Goal: Information Seeking & Learning: Learn about a topic

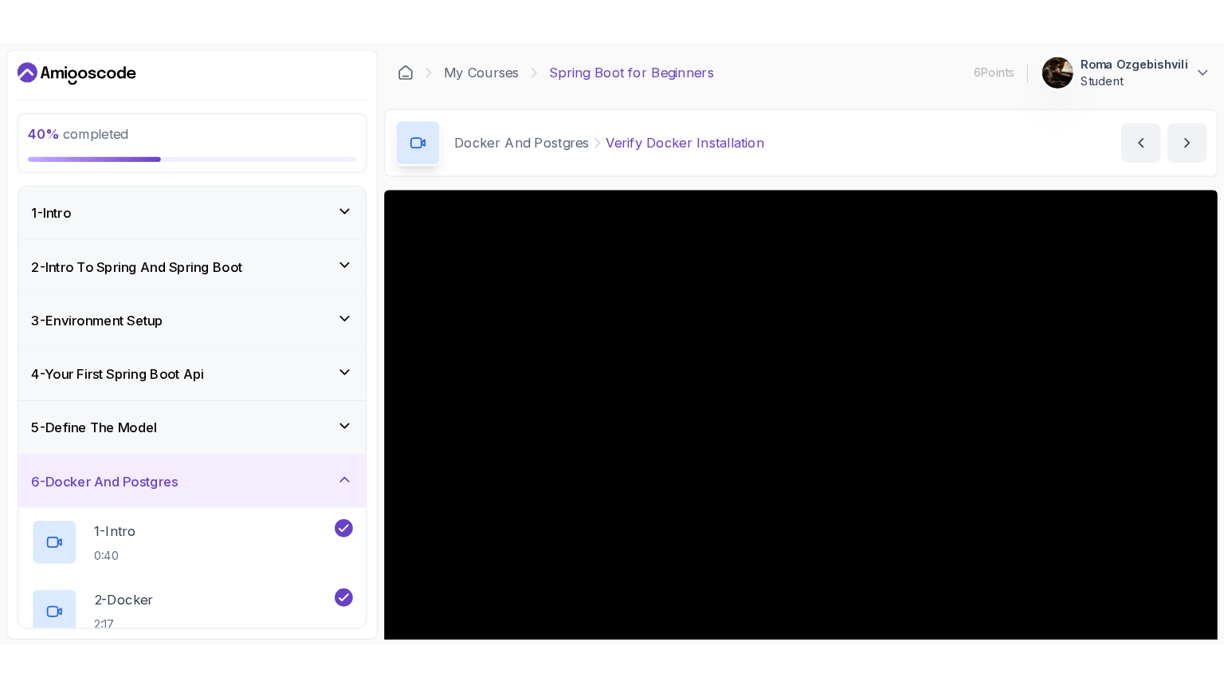
scroll to position [68, 0]
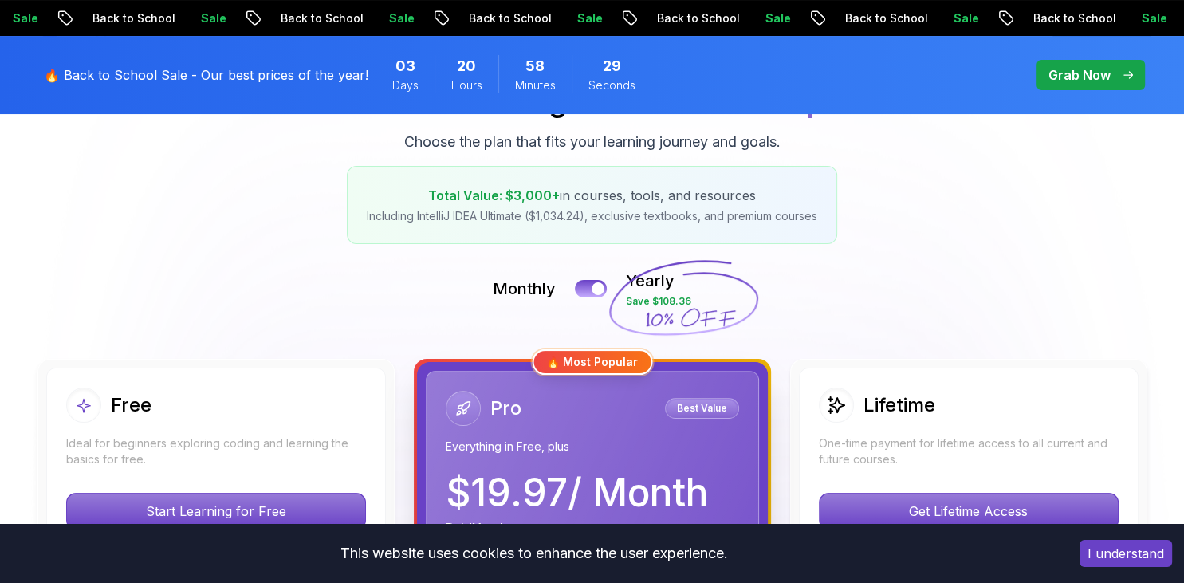
scroll to position [421, 0]
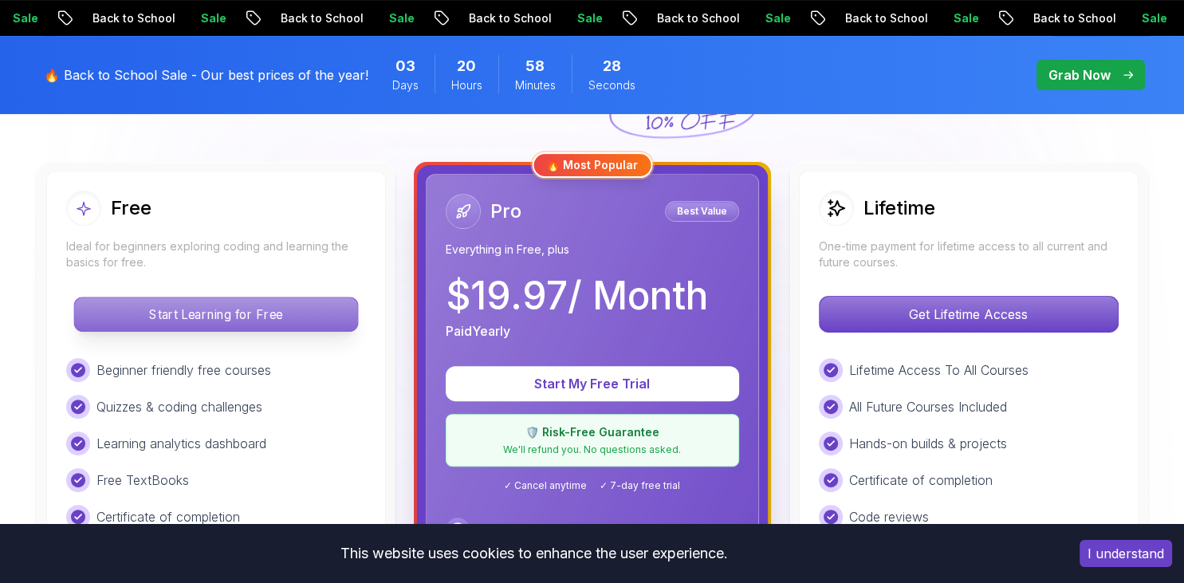
click at [198, 307] on p "Start Learning for Free" at bounding box center [215, 313] width 283 height 33
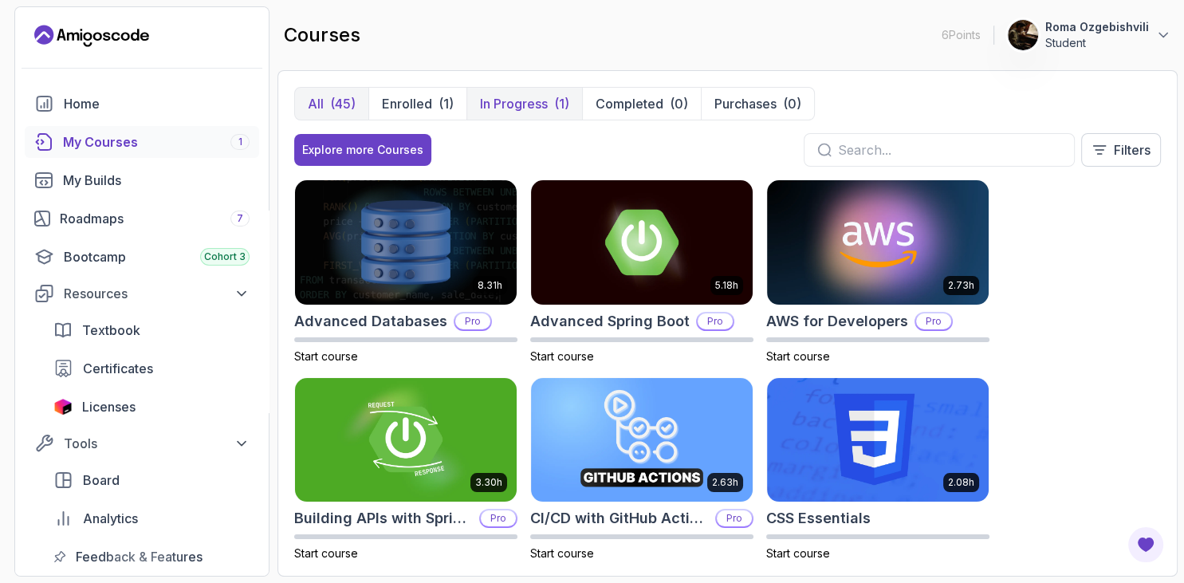
click at [517, 101] on p "In Progress" at bounding box center [514, 103] width 68 height 19
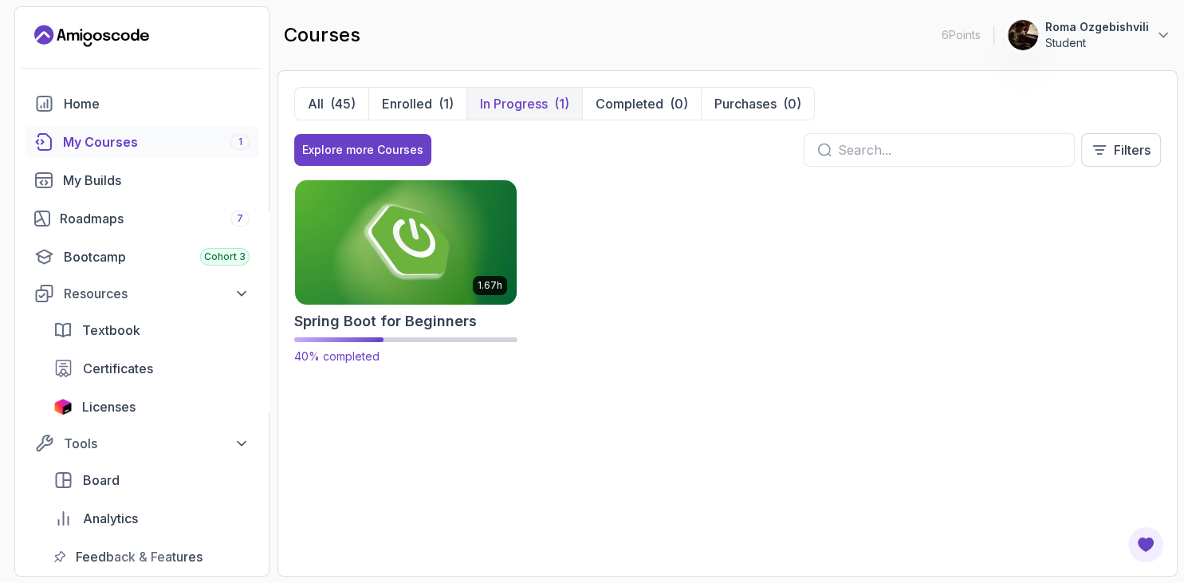
click at [438, 222] on img at bounding box center [405, 242] width 233 height 130
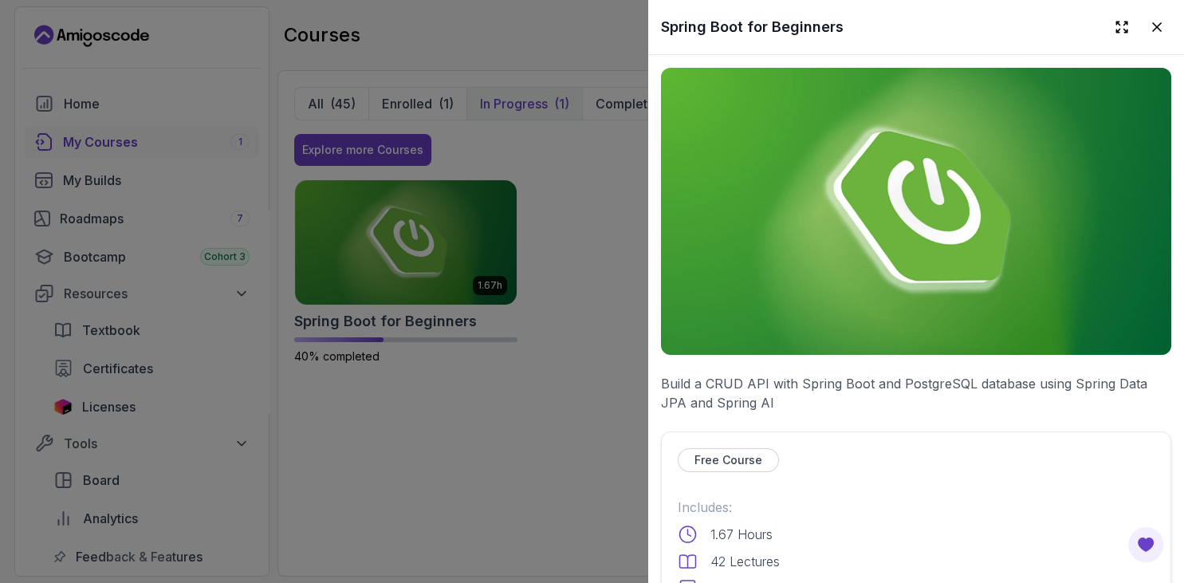
click at [736, 466] on p "Free Course" at bounding box center [728, 460] width 68 height 16
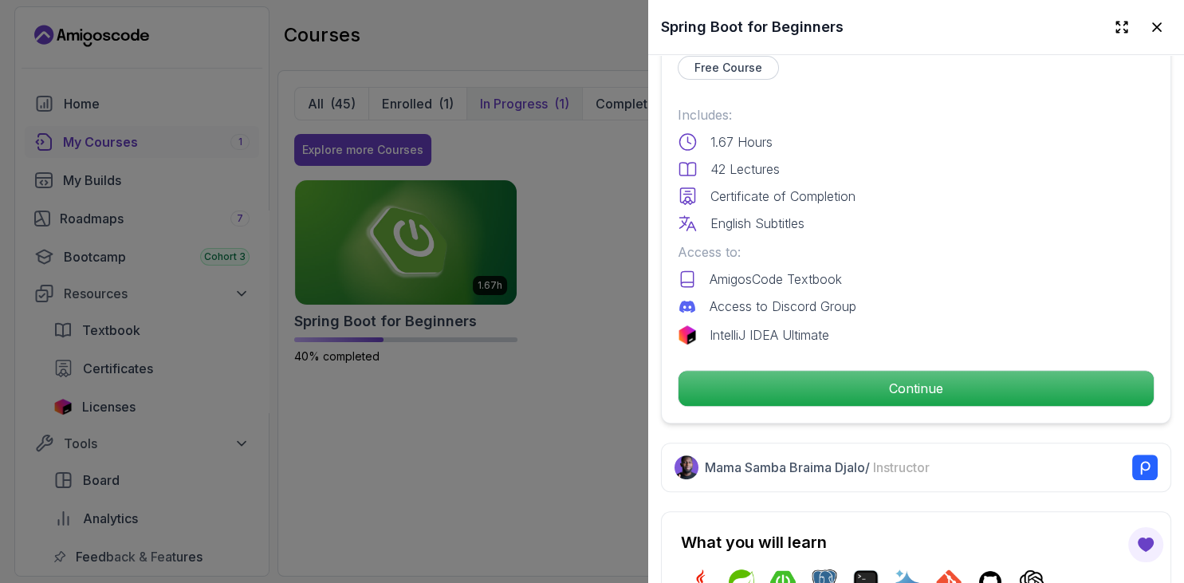
scroll to position [428, 0]
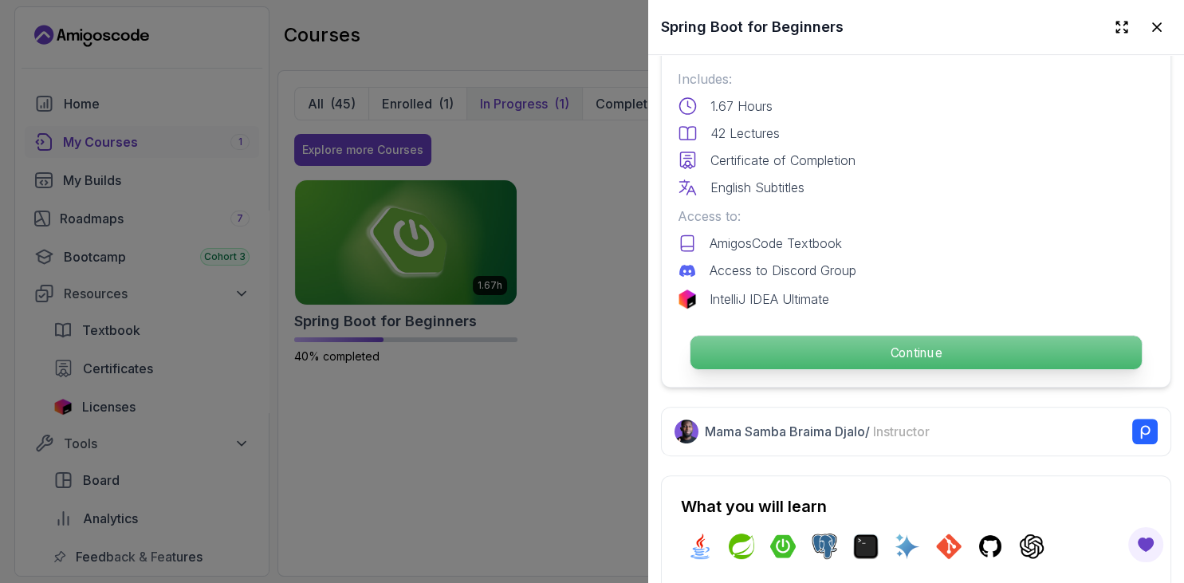
click at [864, 347] on p "Continue" at bounding box center [915, 352] width 451 height 33
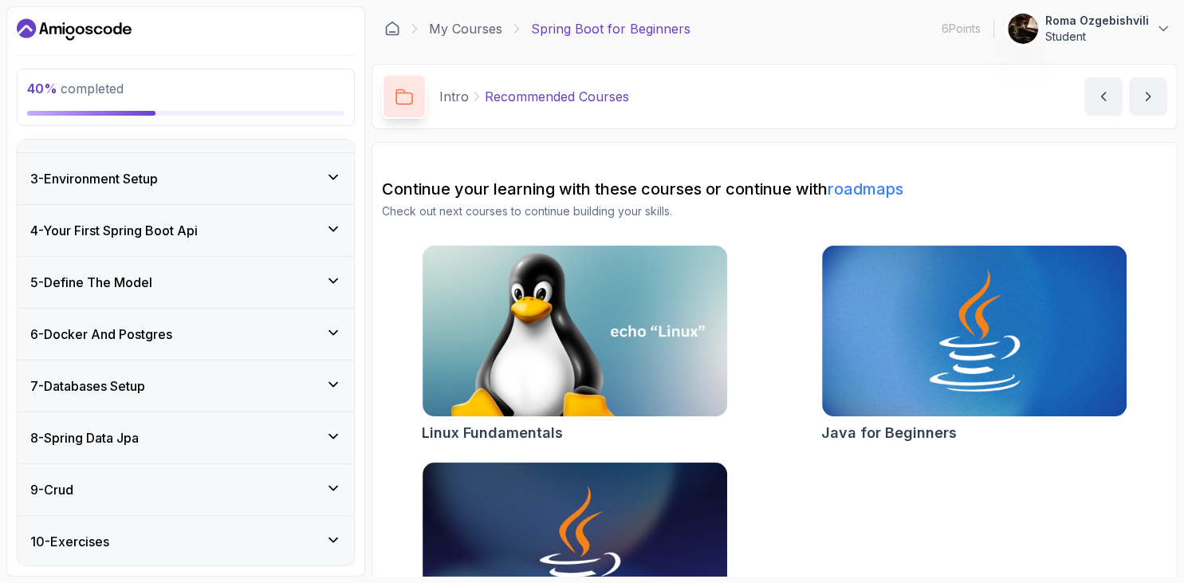
scroll to position [275, 0]
click at [202, 215] on div "5 - Define The Model" at bounding box center [186, 231] width 336 height 51
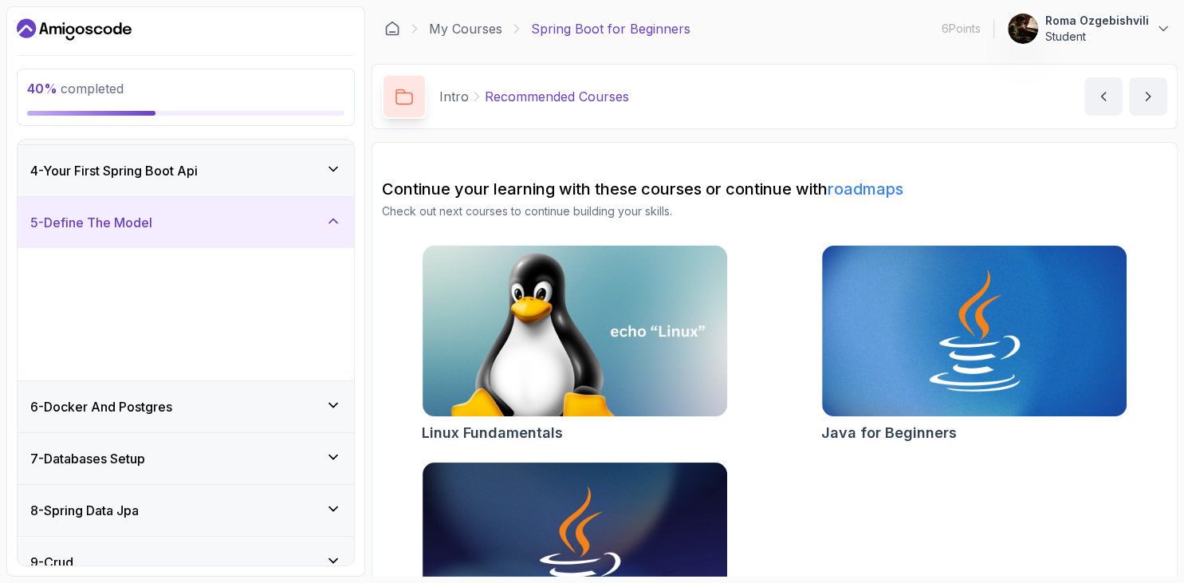
scroll to position [141, 0]
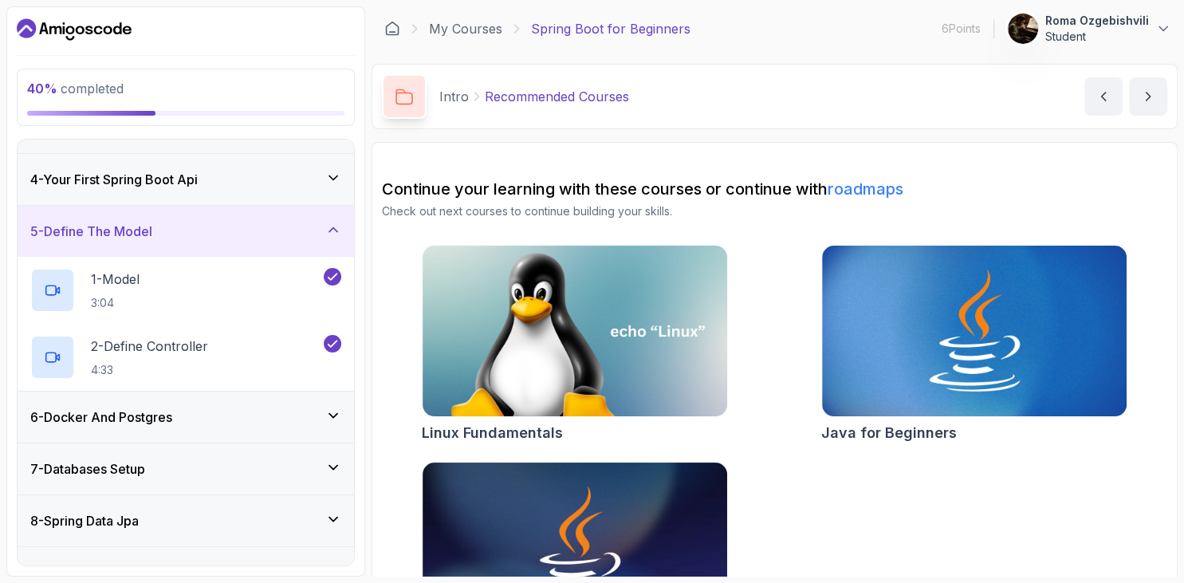
click at [198, 179] on h3 "4 - Your First Spring Boot Api" at bounding box center [113, 179] width 167 height 19
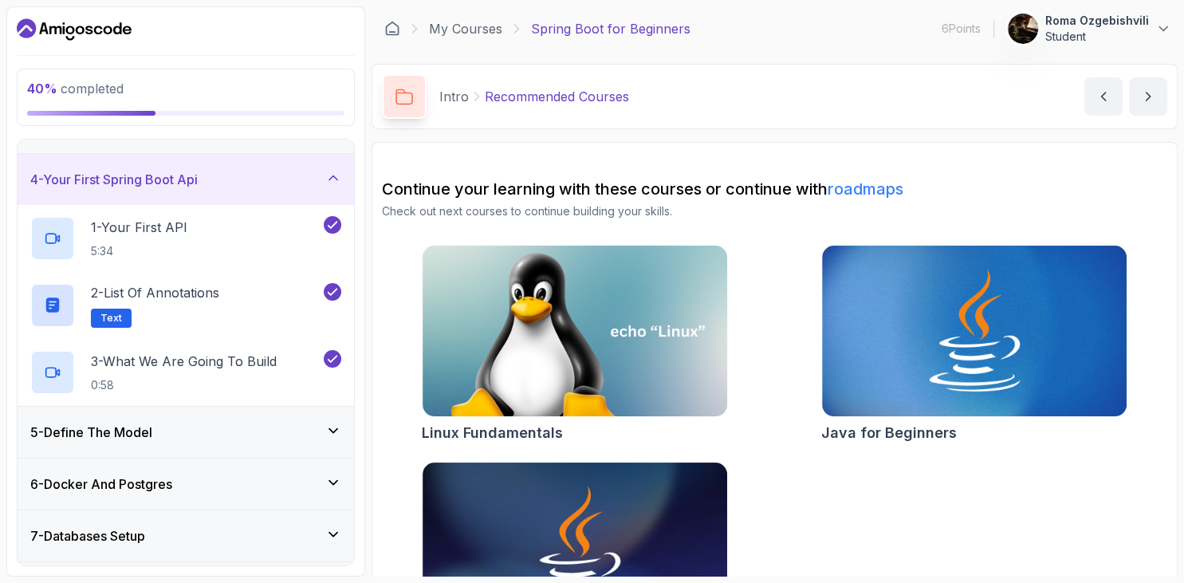
click at [218, 176] on div "4 - Your First Spring Boot Api" at bounding box center [185, 179] width 311 height 19
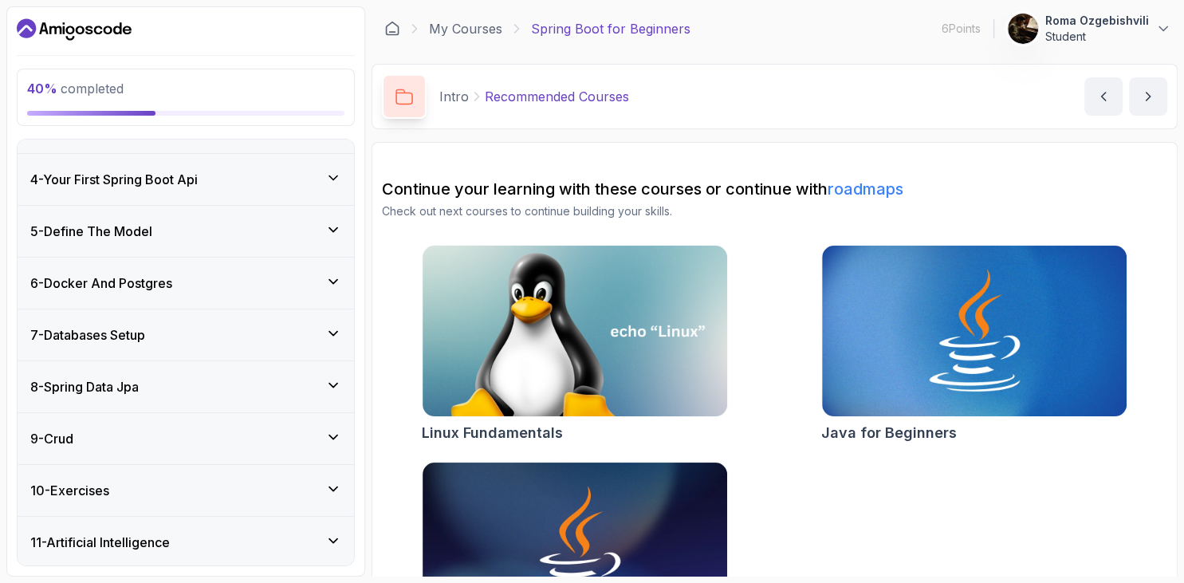
click at [193, 300] on div "6 - Docker And Postgres" at bounding box center [186, 282] width 336 height 51
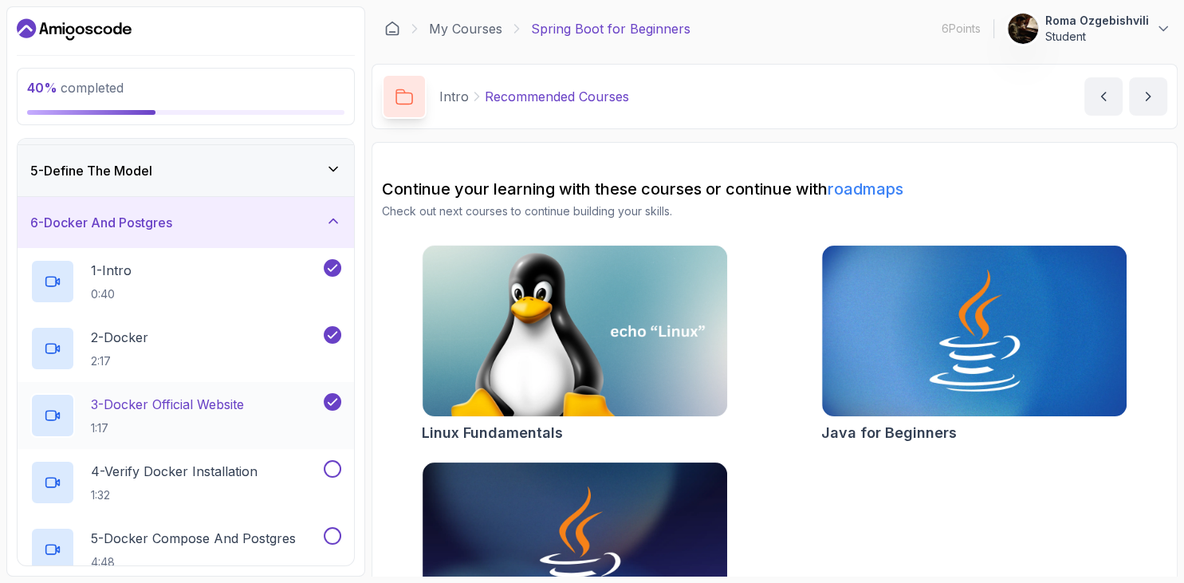
scroll to position [264, 0]
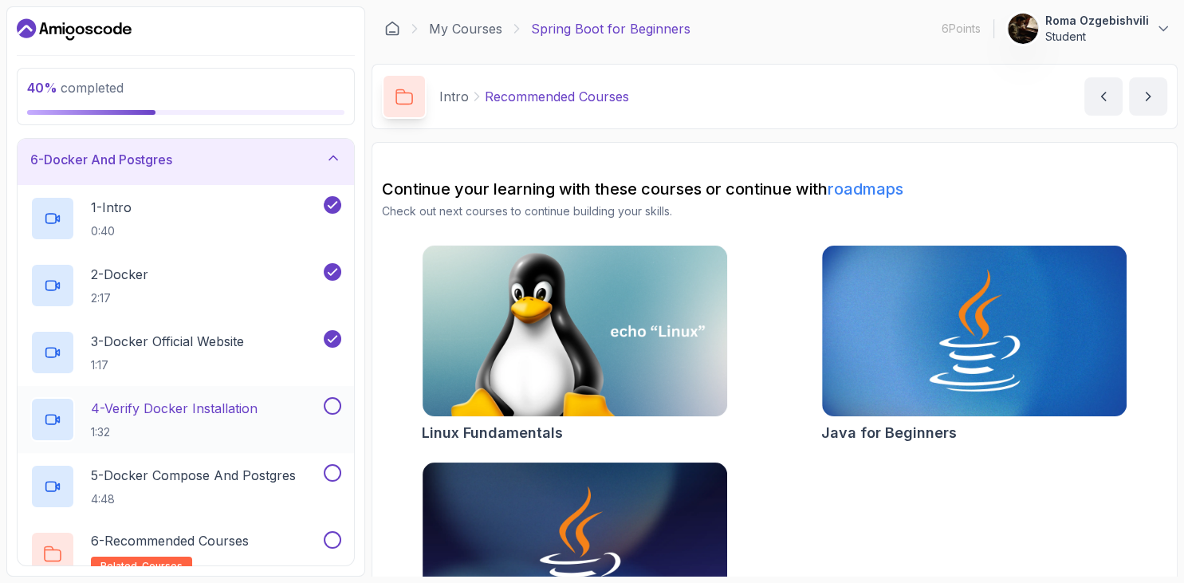
click at [180, 404] on p "4 - Verify Docker Installation" at bounding box center [174, 407] width 167 height 19
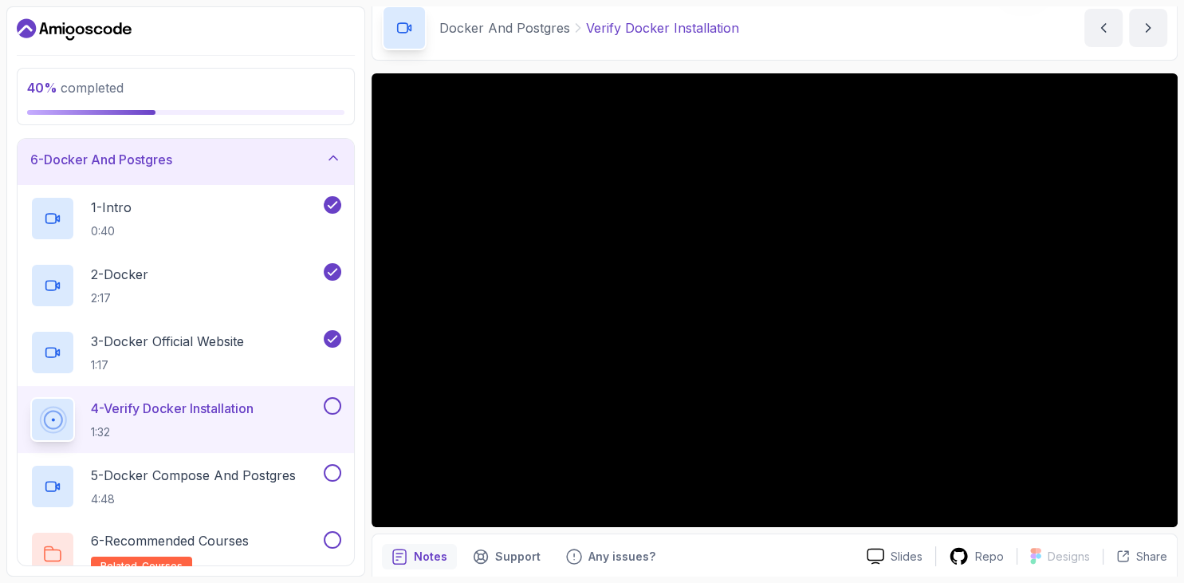
scroll to position [92, 0]
